Goal: Transaction & Acquisition: Purchase product/service

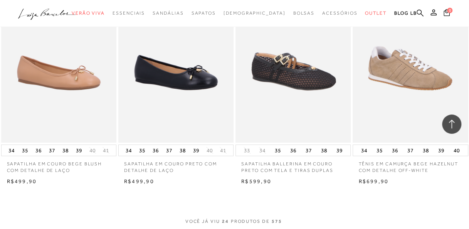
scroll to position [1311, 0]
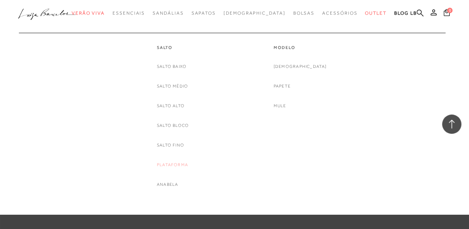
click at [175, 163] on link "Plataforma" at bounding box center [172, 165] width 31 height 8
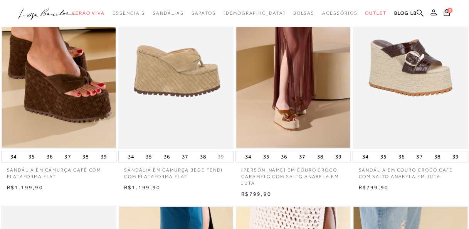
scroll to position [309, 0]
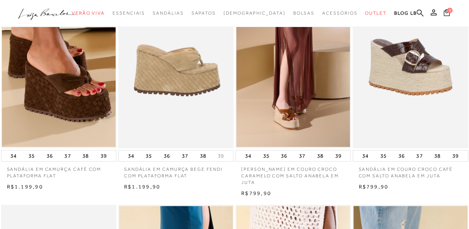
click at [186, 93] on img at bounding box center [176, 61] width 115 height 173
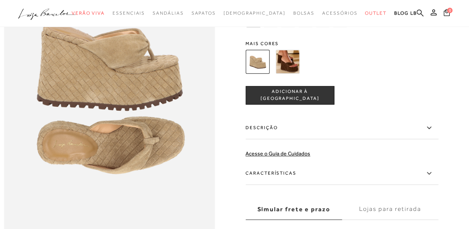
scroll to position [309, 0]
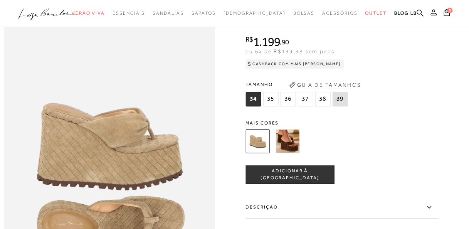
click at [292, 146] on img at bounding box center [288, 141] width 24 height 24
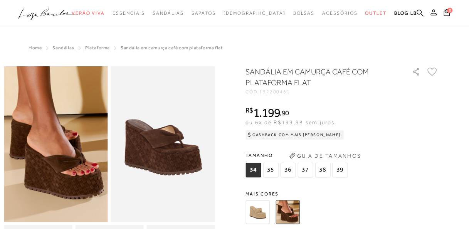
click at [259, 206] on img at bounding box center [258, 212] width 24 height 24
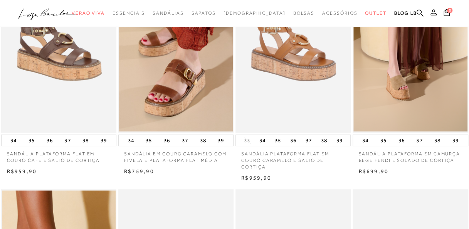
scroll to position [93, 0]
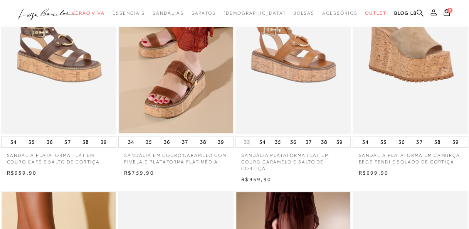
click at [406, 66] on img at bounding box center [411, 47] width 115 height 173
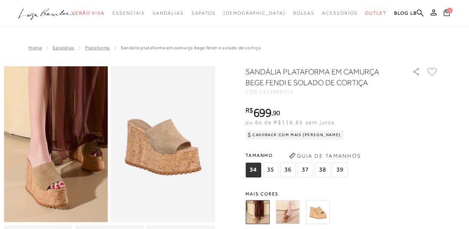
click at [40, 170] on img at bounding box center [69, 110] width 208 height 312
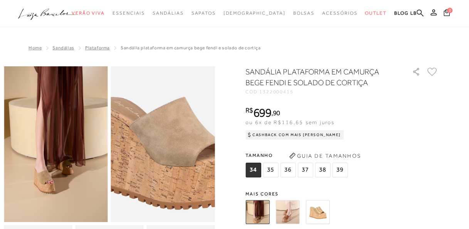
click at [158, 132] on img at bounding box center [169, 148] width 208 height 312
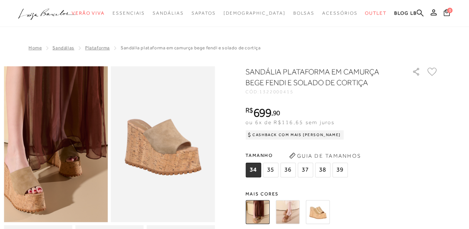
click at [64, 165] on img at bounding box center [47, 115] width 208 height 312
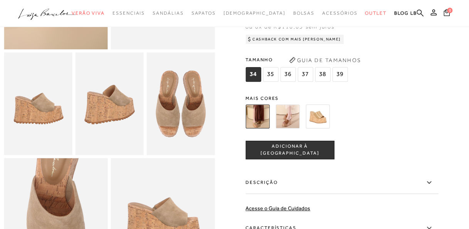
scroll to position [309, 0]
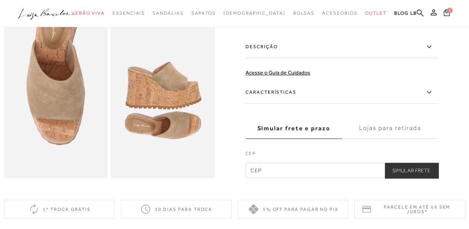
click at [434, 89] on icon at bounding box center [429, 93] width 9 height 10
click at [0, 0] on input "Características" at bounding box center [0, 0] width 0 height 0
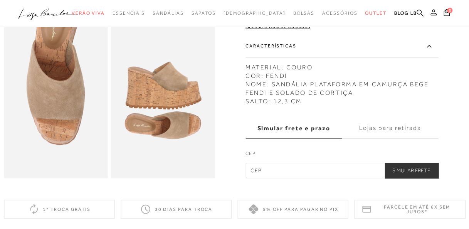
click at [171, 76] on img at bounding box center [163, 100] width 104 height 156
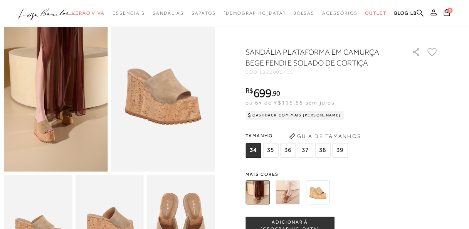
scroll to position [39, 0]
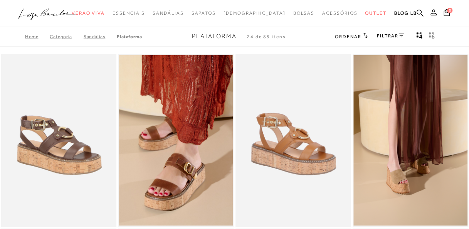
scroll to position [93, 0]
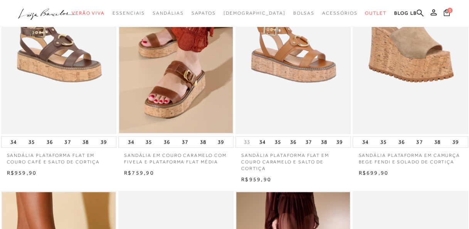
click at [390, 73] on img at bounding box center [411, 47] width 115 height 173
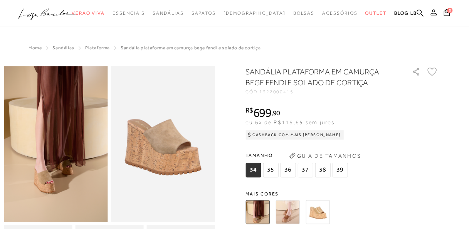
click at [274, 163] on span "35" at bounding box center [270, 170] width 15 height 15
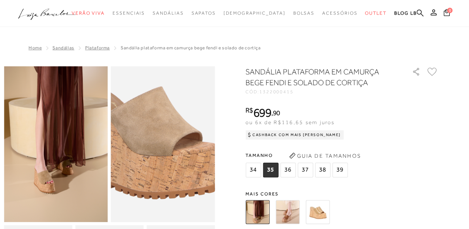
scroll to position [193, 0]
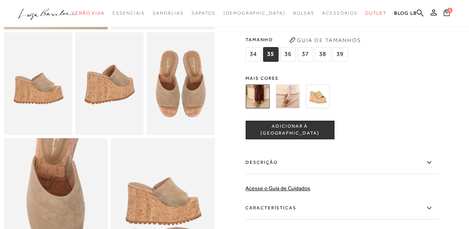
click at [303, 127] on span "ADICIONAR À [GEOGRAPHIC_DATA]" at bounding box center [290, 129] width 88 height 13
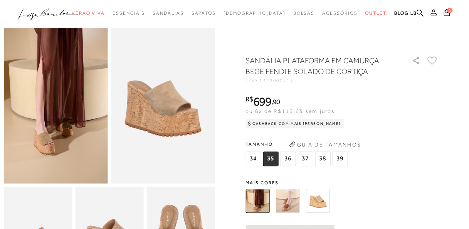
scroll to position [0, 0]
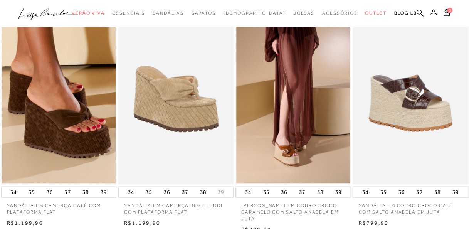
scroll to position [285, 0]
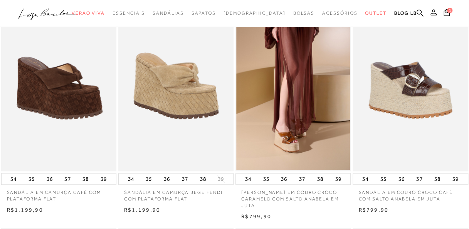
click at [82, 101] on img at bounding box center [59, 84] width 115 height 173
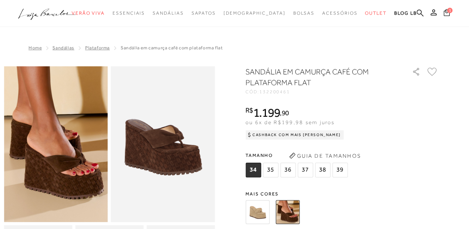
click at [449, 9] on span "1" at bounding box center [449, 10] width 5 height 5
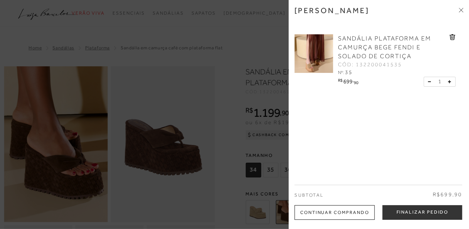
click at [317, 60] on img at bounding box center [314, 53] width 39 height 39
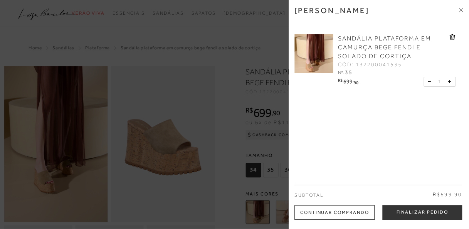
click at [463, 7] on span at bounding box center [461, 11] width 5 height 8
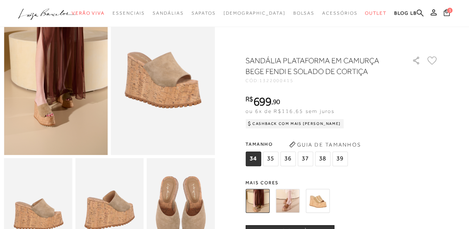
scroll to position [193, 0]
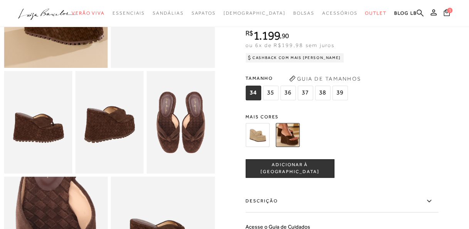
scroll to position [231, 0]
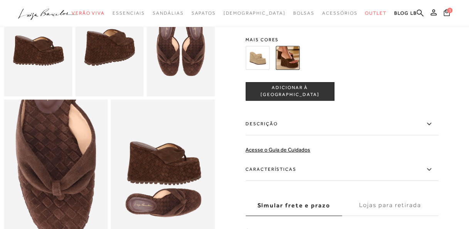
click at [430, 171] on icon at bounding box center [429, 170] width 9 height 10
click at [0, 0] on input "Características" at bounding box center [0, 0] width 0 height 0
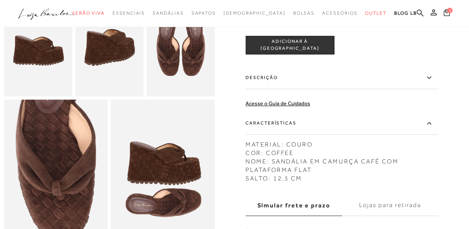
click at [40, 47] on img at bounding box center [38, 45] width 68 height 103
click at [167, 162] on img at bounding box center [163, 177] width 104 height 156
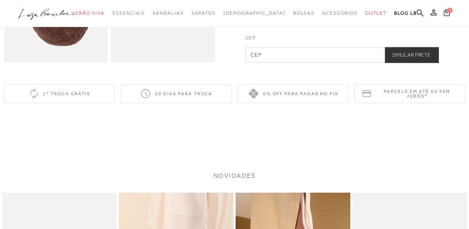
scroll to position [347, 0]
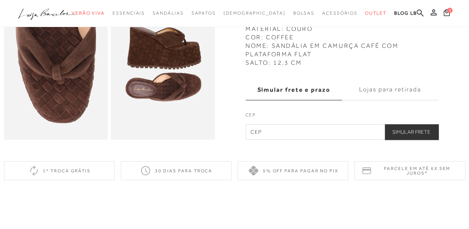
click at [375, 88] on label "Lojas para retirada" at bounding box center [390, 89] width 96 height 21
click at [0, 0] on input "Lojas para retirada" at bounding box center [0, 0] width 0 height 0
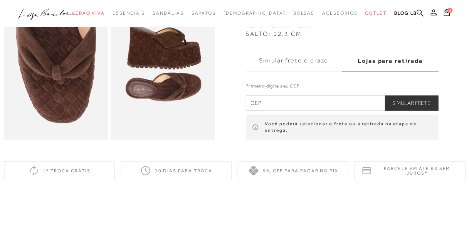
click at [335, 101] on input "text" at bounding box center [342, 102] width 193 height 15
type input "36087-030"
click at [410, 100] on button "Simular Frete" at bounding box center [412, 102] width 54 height 15
click at [410, 102] on button "Simular Frete" at bounding box center [412, 102] width 54 height 15
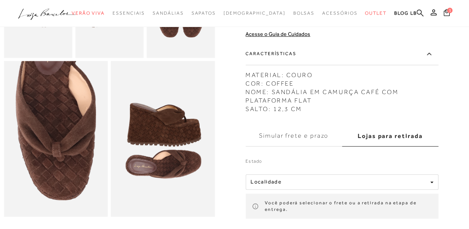
scroll to position [270, 0]
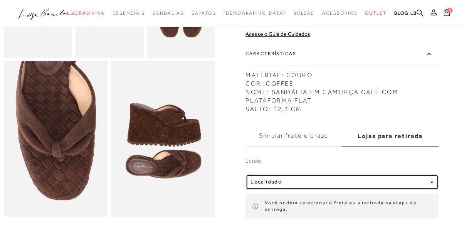
click at [433, 179] on div "button" at bounding box center [431, 182] width 3 height 7
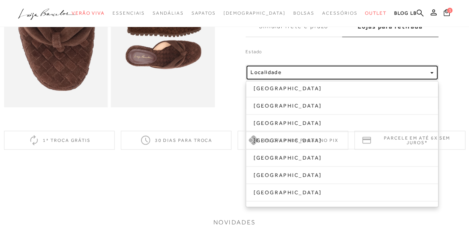
scroll to position [424, 0]
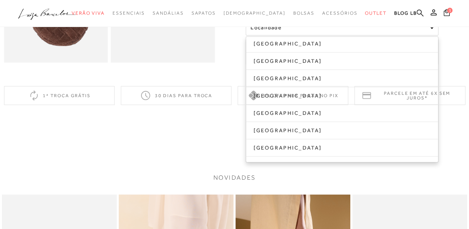
click at [279, 91] on div "5% off para pagar no PIX" at bounding box center [293, 95] width 111 height 19
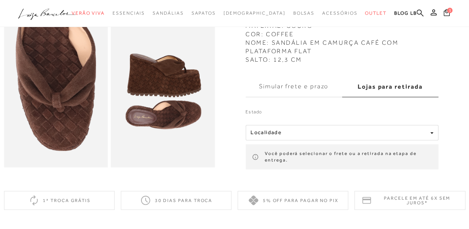
scroll to position [231, 0]
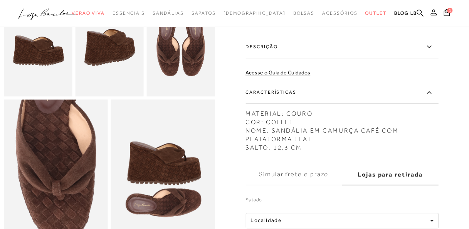
click at [303, 174] on label "Simular frete e prazo" at bounding box center [294, 174] width 96 height 21
click at [0, 0] on input "Simular frete e prazo" at bounding box center [0, 0] width 0 height 0
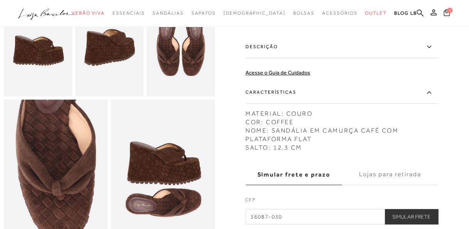
click at [420, 215] on button "Simular Frete" at bounding box center [412, 216] width 54 height 15
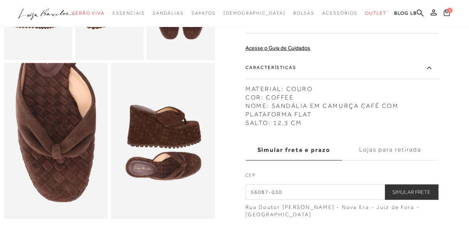
scroll to position [309, 0]
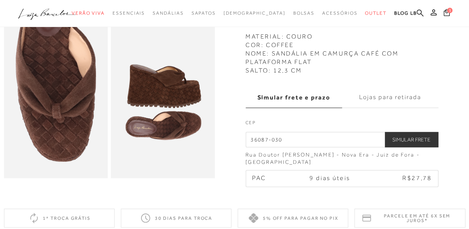
click at [174, 125] on img at bounding box center [163, 100] width 104 height 156
click at [85, 97] on img at bounding box center [56, 100] width 104 height 156
